Goal: Task Accomplishment & Management: Use online tool/utility

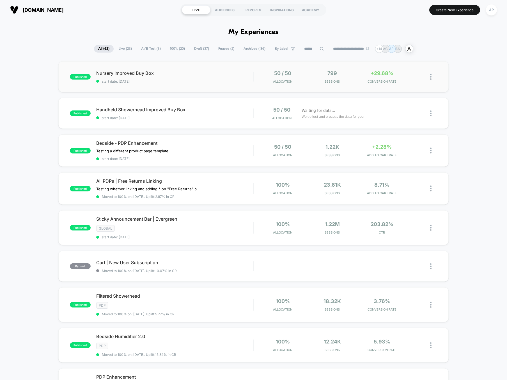
click at [222, 85] on div "published Nursery Improved Buy Box start date: [DATE] 50 / 50 Allocation 799 Se…" at bounding box center [253, 76] width 391 height 31
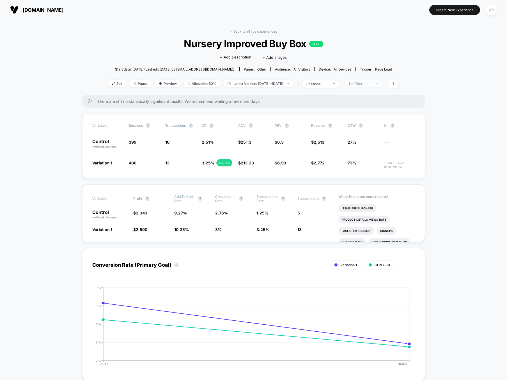
click at [372, 85] on div "No Filter" at bounding box center [360, 83] width 22 height 4
click at [358, 136] on span "New Visitors" at bounding box center [365, 138] width 23 height 5
click at [364, 163] on button "Save" at bounding box center [370, 164] width 51 height 9
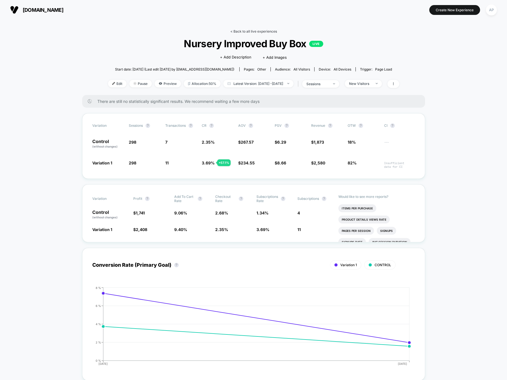
click at [250, 32] on link "< Back to all live experiences" at bounding box center [254, 31] width 47 height 4
